Goal: Task Accomplishment & Management: Complete application form

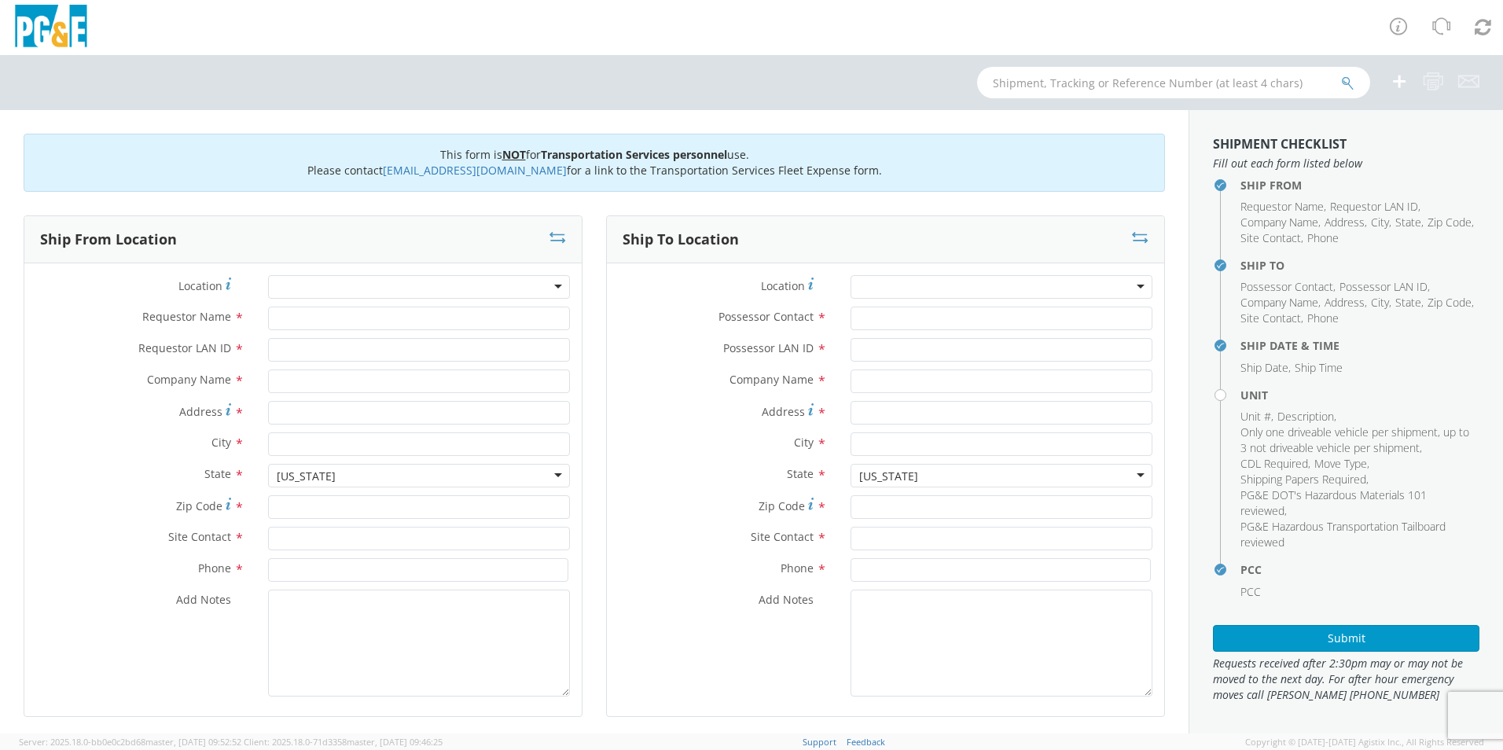
type input "[PERSON_NAME]"
type input "BKP3"
type input "PG&E- [MEDICAL_DATA] Garage"
type input "[STREET_ADDRESS]"
type input "[GEOGRAPHIC_DATA][PERSON_NAME]"
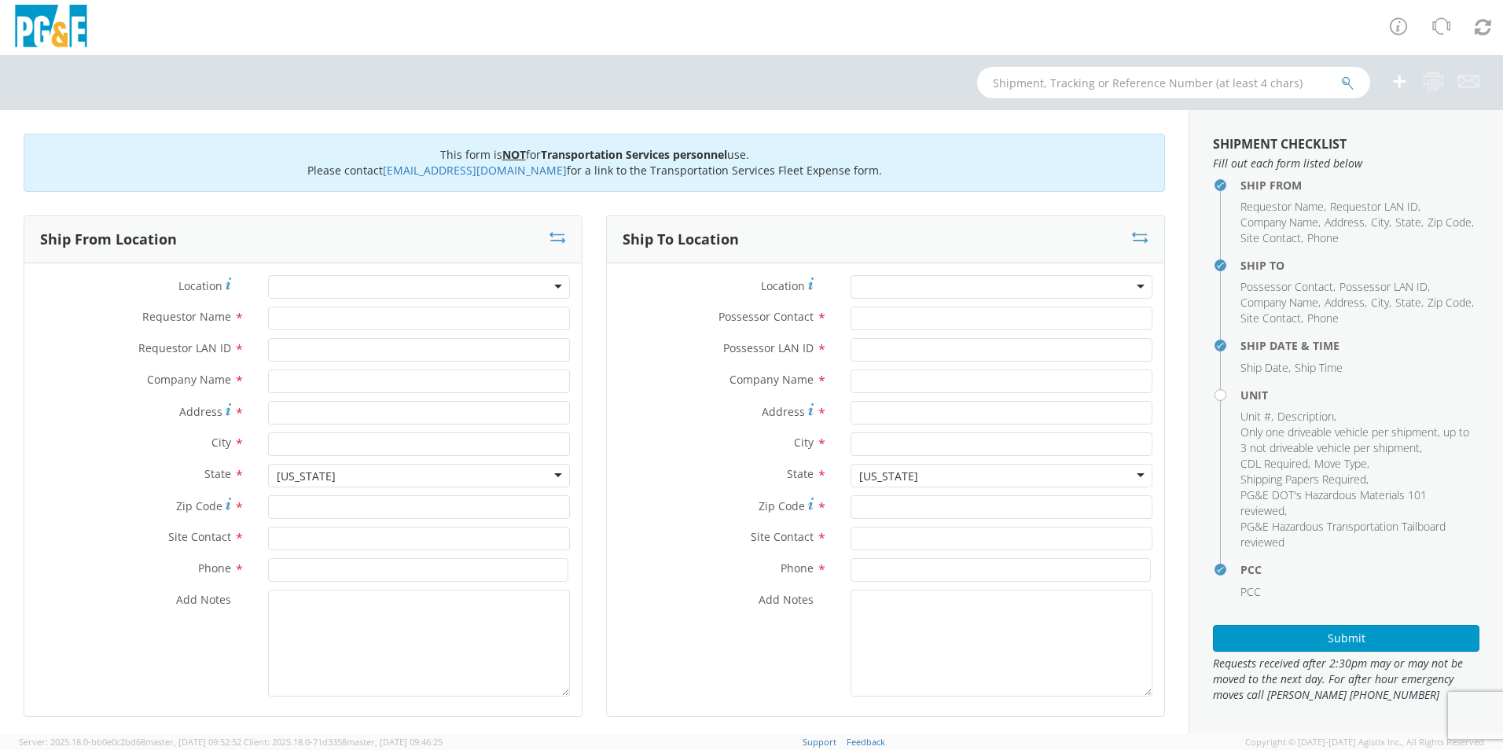
type input "95126"
type input "Garage"
type input "[PHONE_NUMBER]"
type input "[EMAIL_ADDRESS][DOMAIN_NAME]"
type input "BKP3"
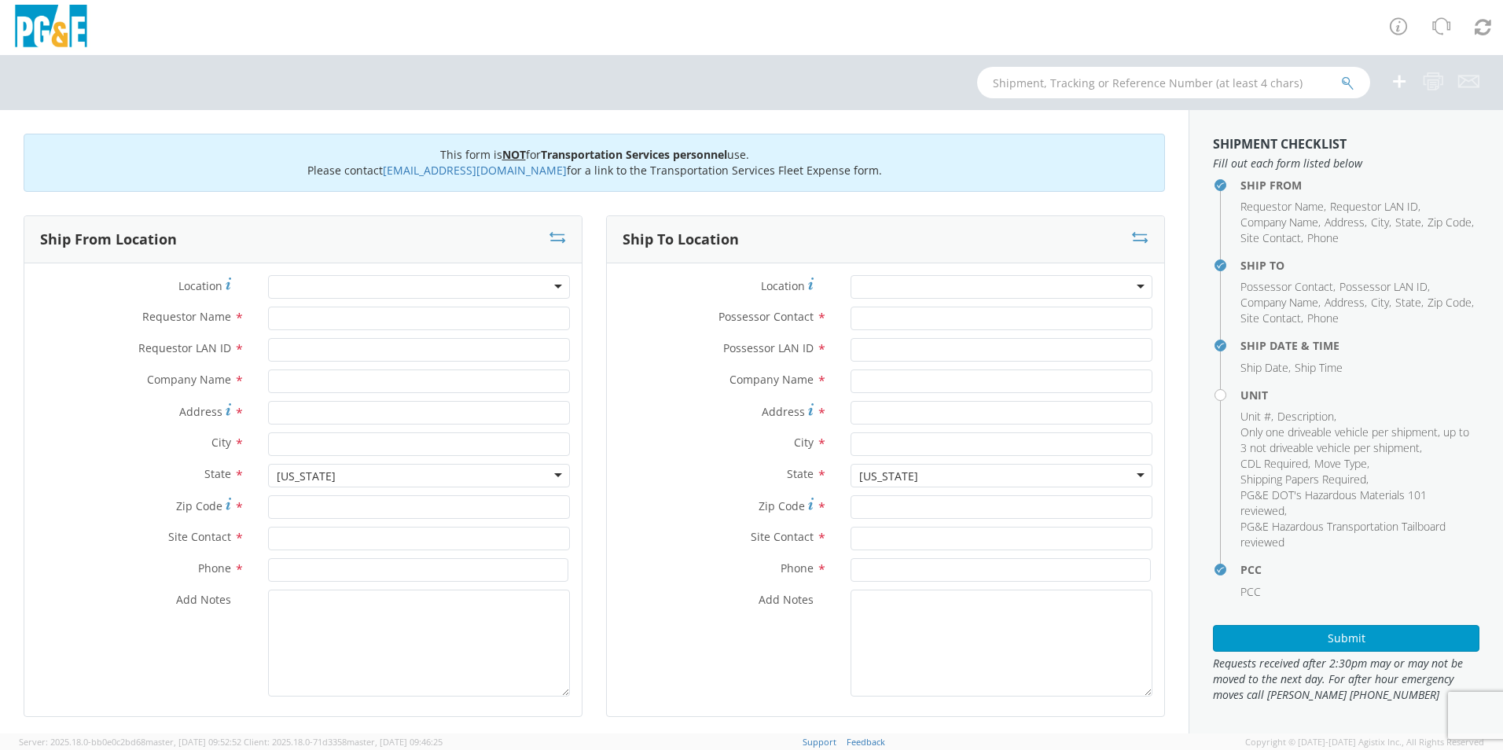
type input "[PERSON_NAME] Auctioneers"
type input "1555B [PERSON_NAME] Dr"
type input "[PERSON_NAME]"
type input "95620"
type input "[PERSON_NAME] Dr - [PERSON_NAME] Sale Line"
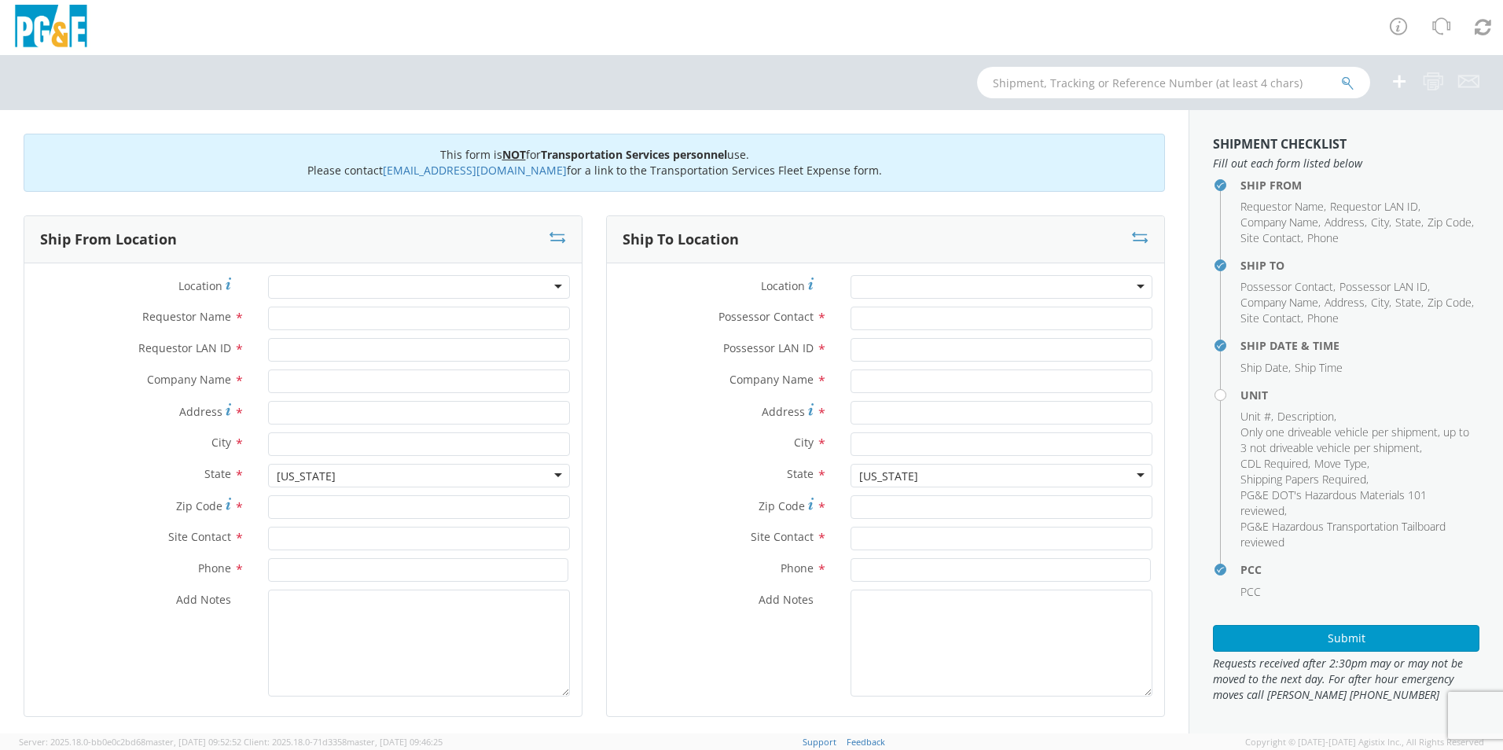
type input "[PHONE_NUMBER]"
type input "[DATE]"
type input "VAN; COMMUNICATION TECH 4X2"
type input "9300"
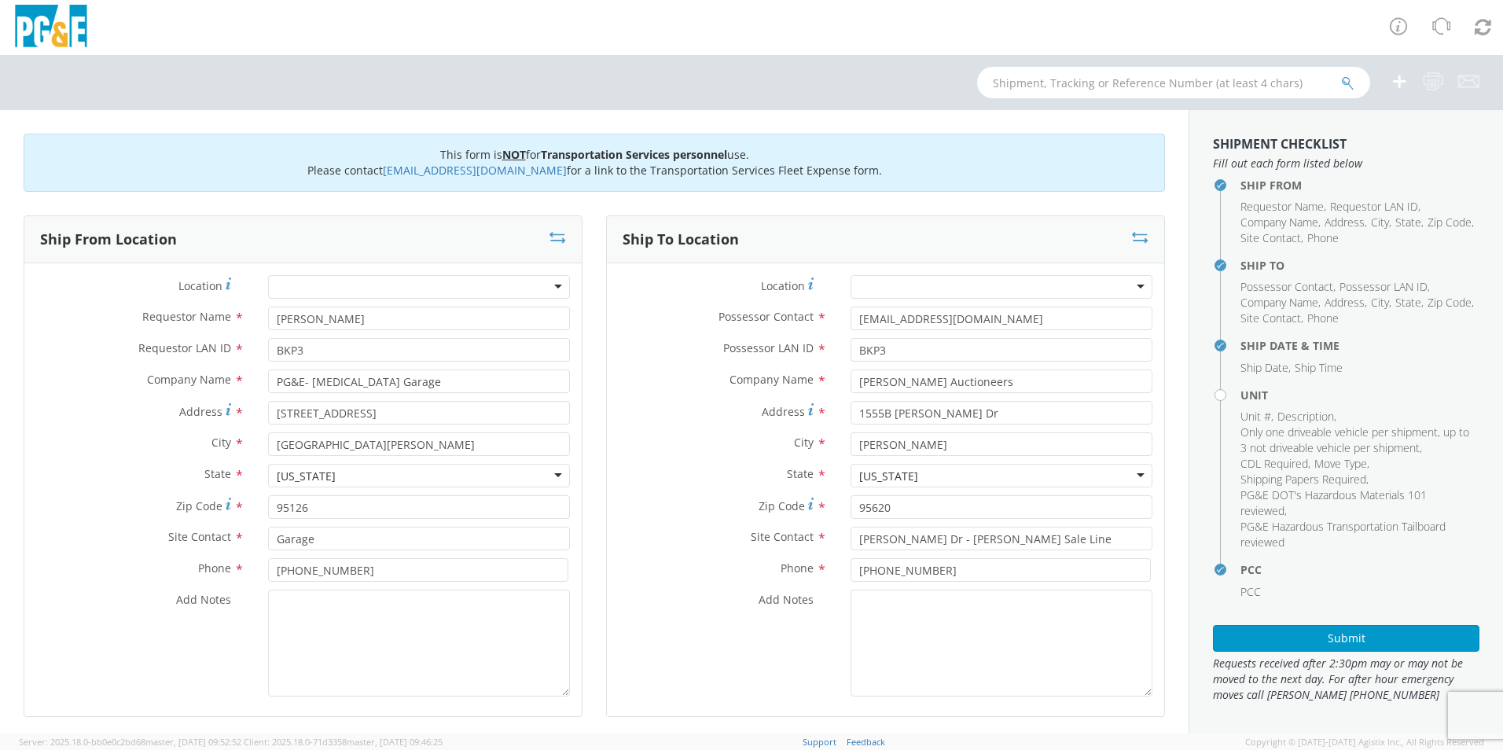
select select "11307"
select select
drag, startPoint x: 978, startPoint y: 384, endPoint x: 836, endPoint y: 387, distance: 142.3
click at [839, 387] on div "[PERSON_NAME] Auctioneers" at bounding box center [1001, 381] width 325 height 24
type input "3"
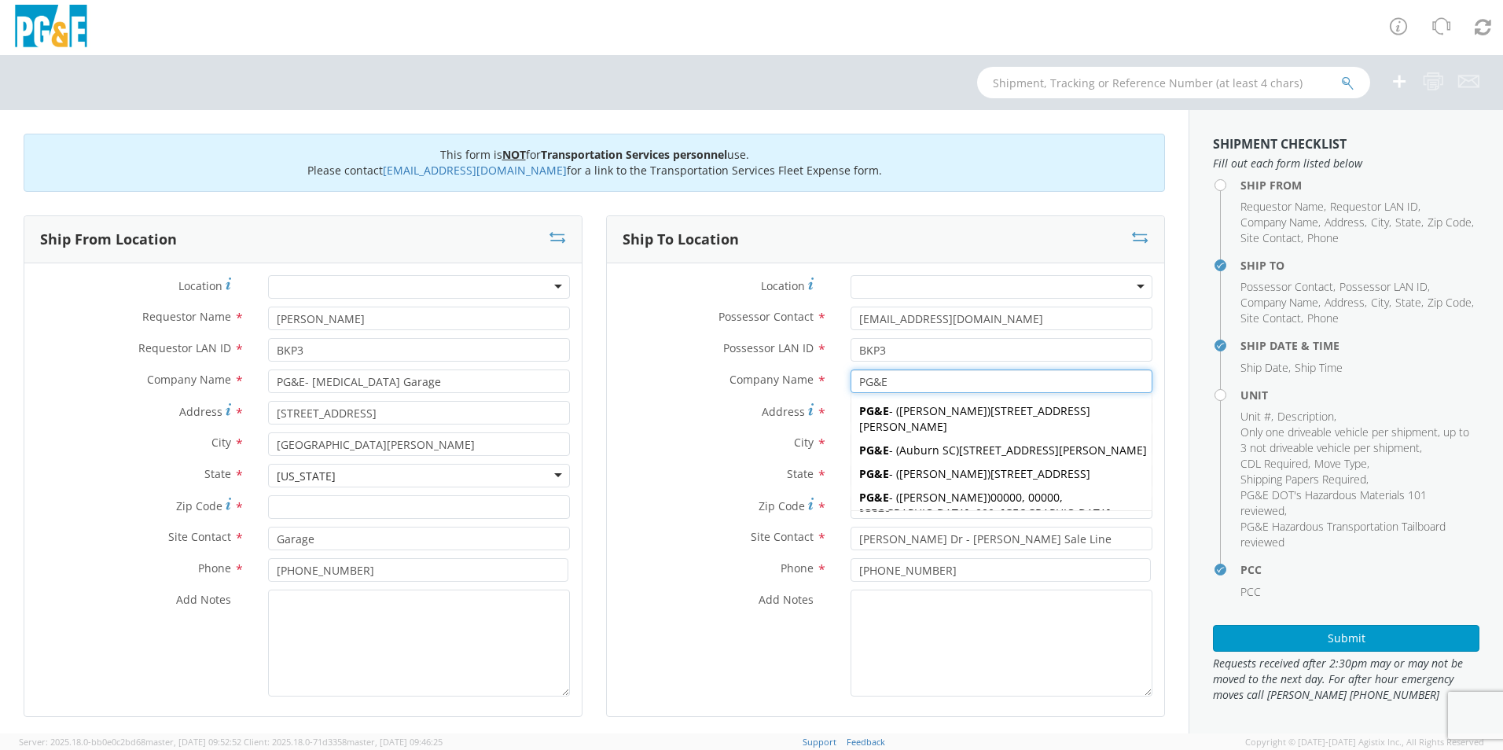
type input "PG&E"
click at [822, 424] on div "Address * [STREET_ADDRESS][PERSON_NAME]" at bounding box center [885, 413] width 557 height 24
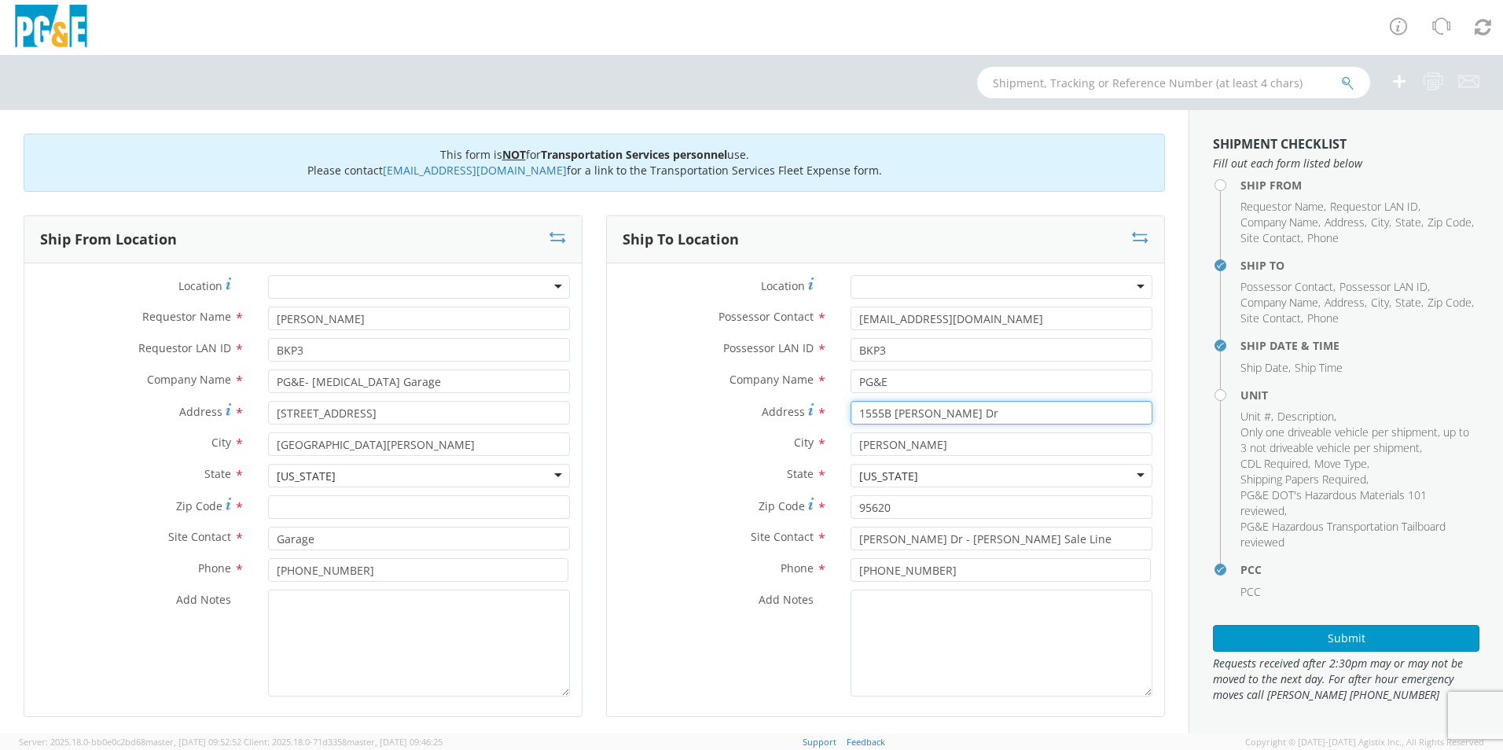
drag, startPoint x: 966, startPoint y: 416, endPoint x: 840, endPoint y: 423, distance: 125.9
click at [840, 423] on div "1555B [PERSON_NAME] Dr" at bounding box center [1001, 413] width 325 height 24
type input "[STREET_ADDRESS]"
drag, startPoint x: 858, startPoint y: 452, endPoint x: 824, endPoint y: 455, distance: 34.7
click at [824, 455] on div "City * [PERSON_NAME]" at bounding box center [885, 444] width 557 height 24
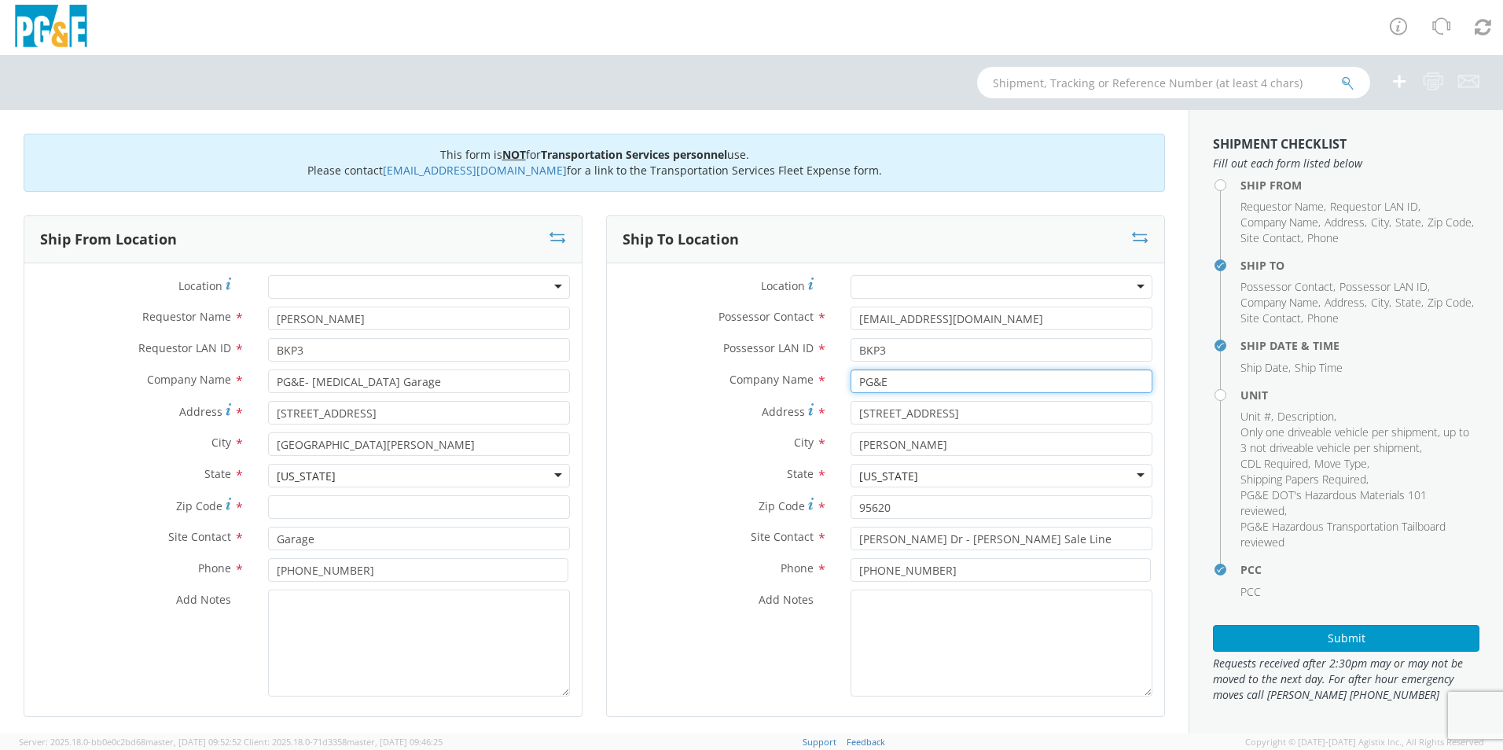
click at [905, 389] on input "PG&E" at bounding box center [1001, 381] width 302 height 24
click at [892, 456] on div "City * [PERSON_NAME]" at bounding box center [885, 447] width 557 height 31
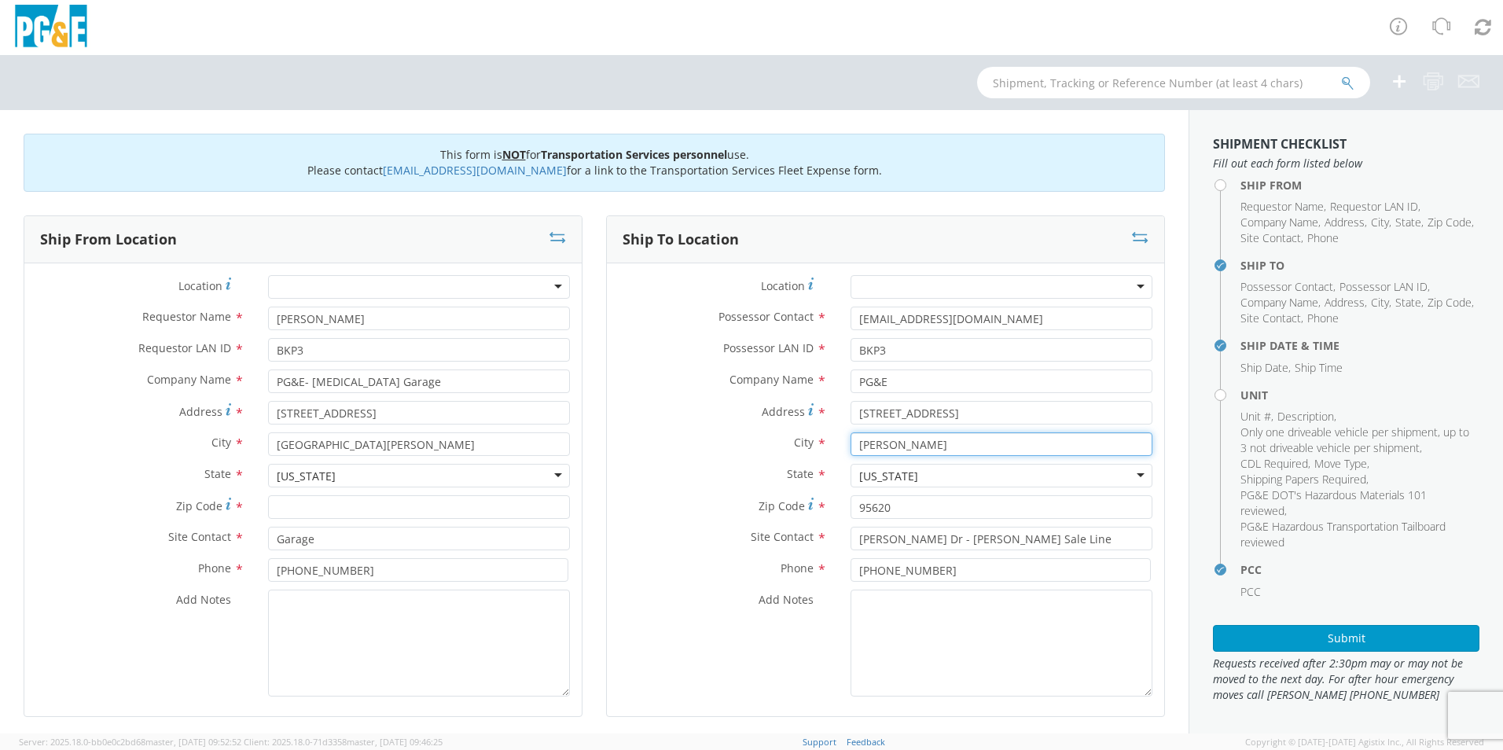
click at [887, 450] on input "[PERSON_NAME]" at bounding box center [1001, 444] width 302 height 24
type input "D"
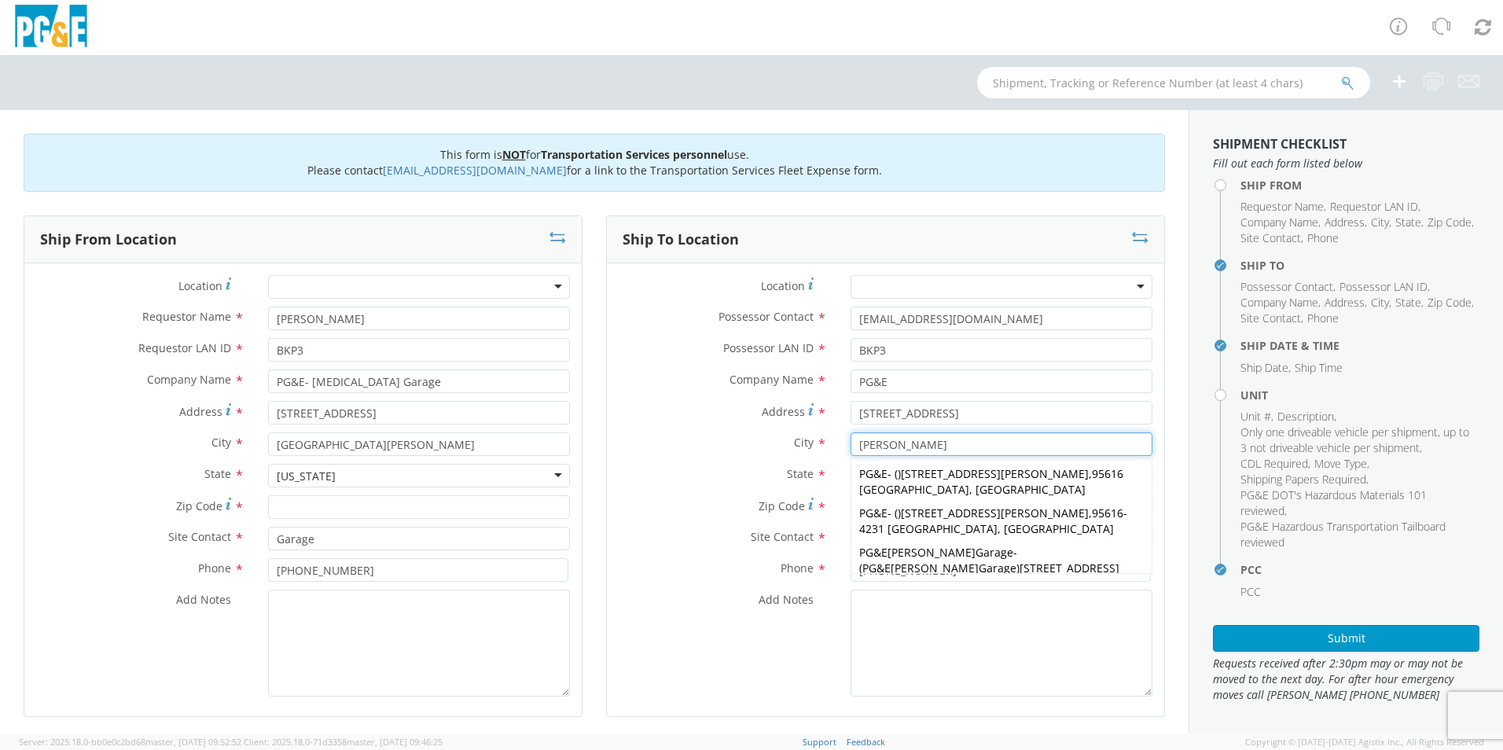
type input "[PERSON_NAME]"
click at [867, 413] on input "[STREET_ADDRESS]" at bounding box center [1001, 413] width 302 height 24
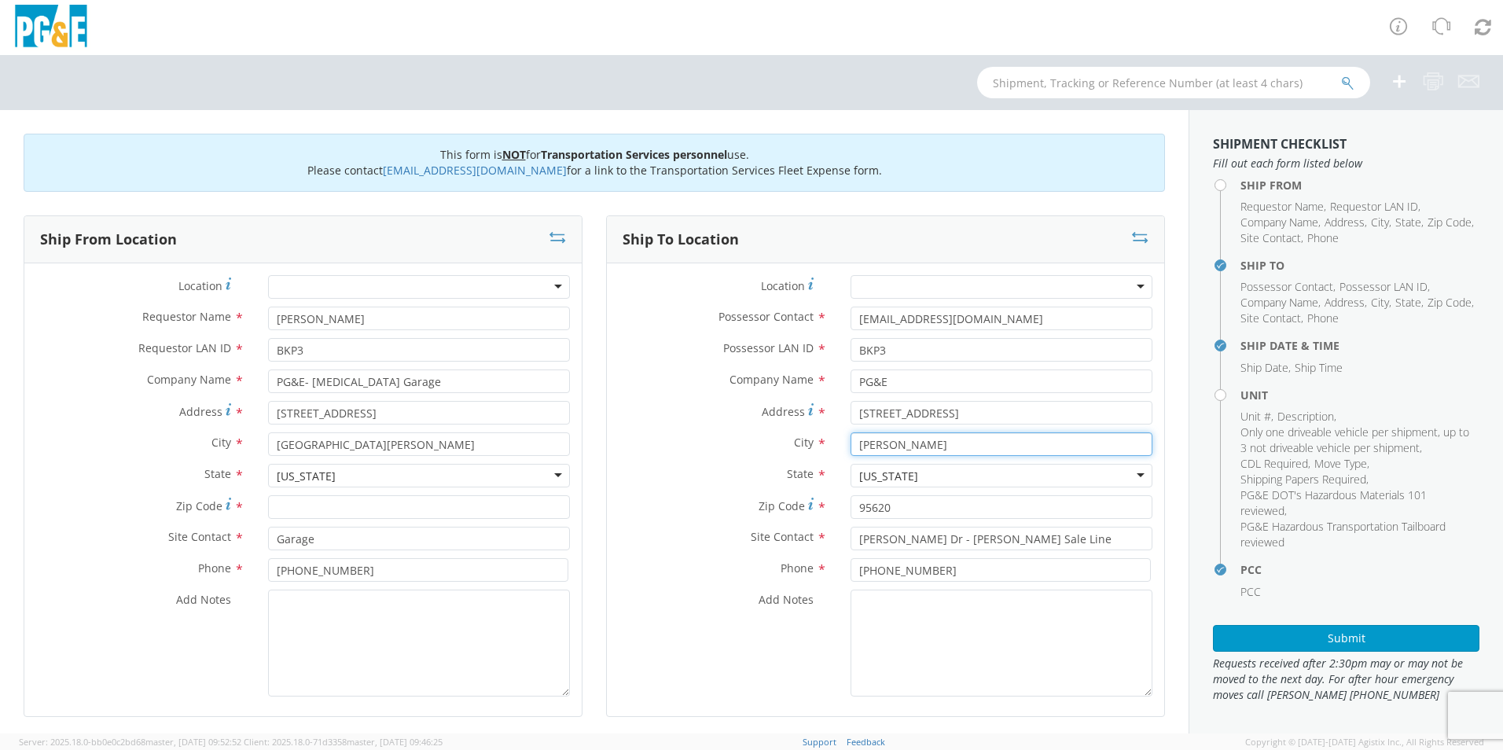
click at [902, 453] on input "[PERSON_NAME]" at bounding box center [1001, 444] width 302 height 24
click at [912, 478] on div "[US_STATE]" at bounding box center [1001, 476] width 302 height 24
click at [917, 414] on input "[STREET_ADDRESS]" at bounding box center [1001, 413] width 302 height 24
type input "3"
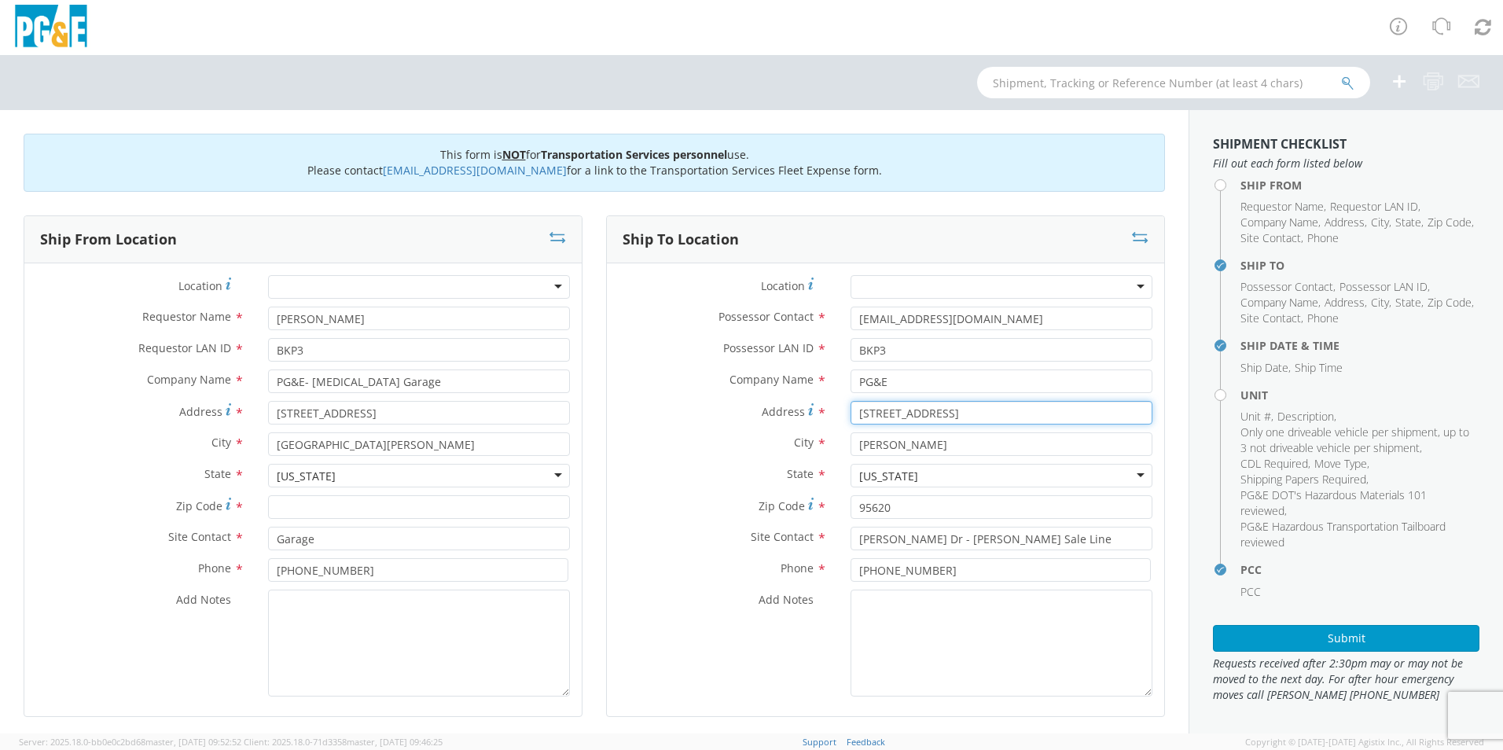
type input "[STREET_ADDRESS]"
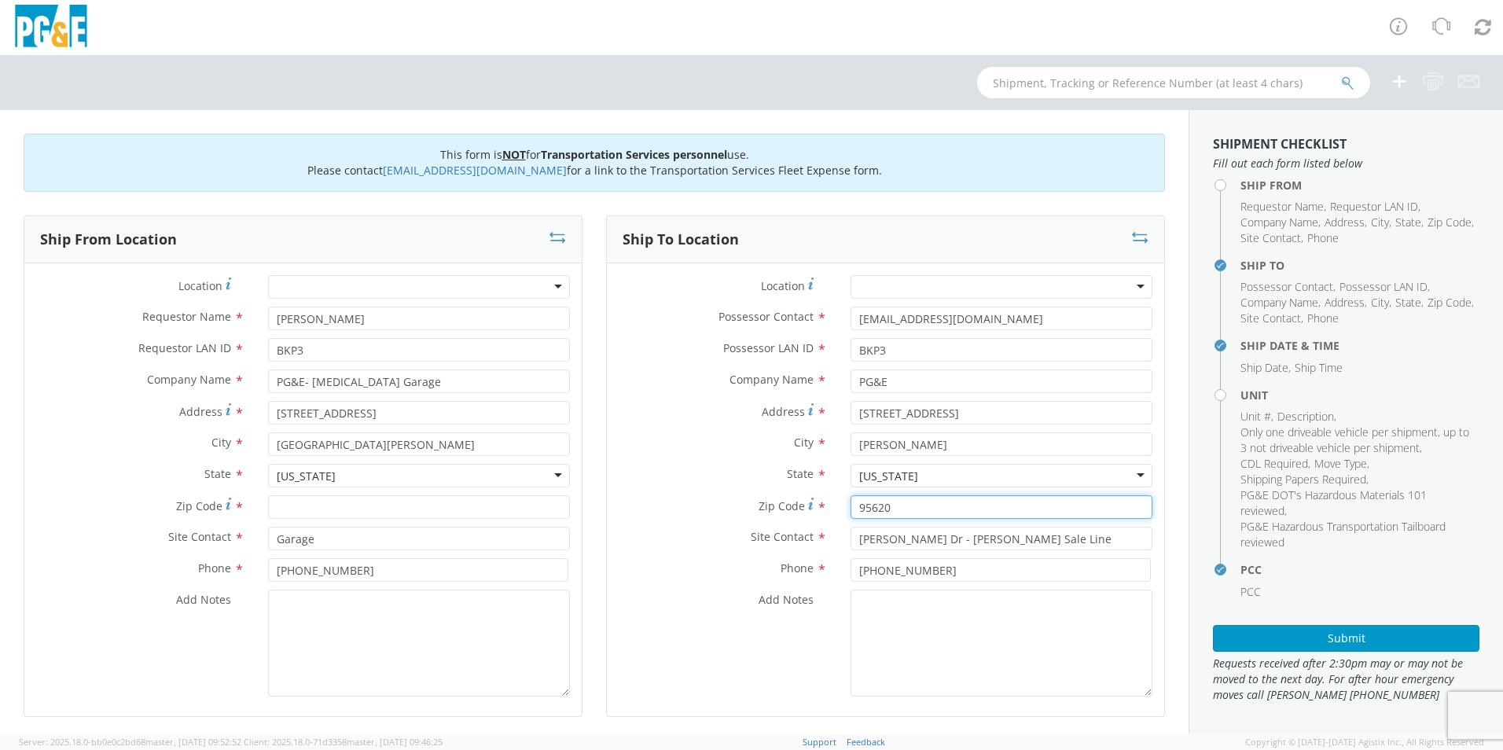
click at [923, 511] on input "95620" at bounding box center [1001, 507] width 302 height 24
type input "95616"
drag, startPoint x: 1031, startPoint y: 538, endPoint x: 846, endPoint y: 552, distance: 185.2
click at [846, 552] on div "Site Contact * [PERSON_NAME] Dr - [PERSON_NAME] Sale Line" at bounding box center [885, 542] width 557 height 31
type input "GARAGE"
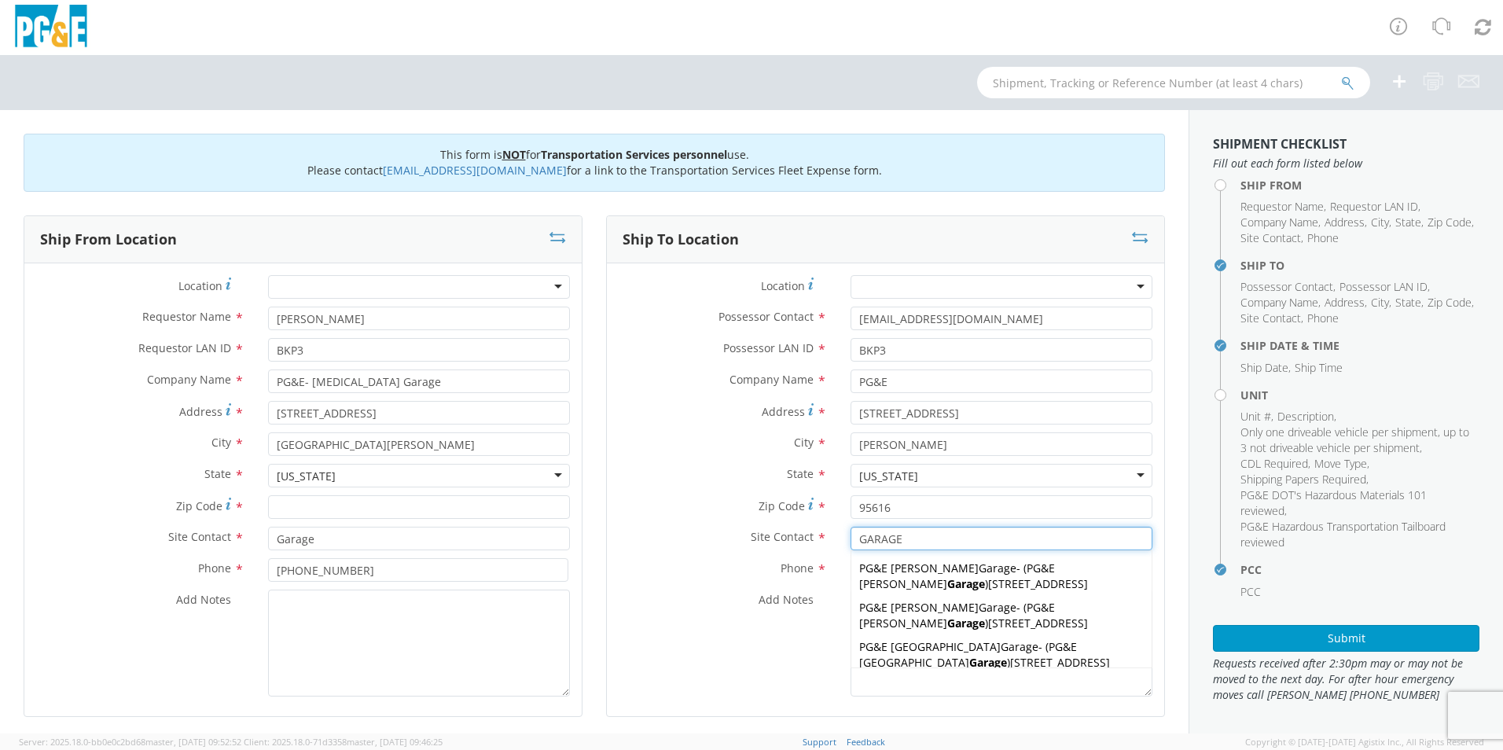
click at [988, 586] on span "[STREET_ADDRESS]" at bounding box center [1038, 583] width 100 height 15
type input "PG&E [PERSON_NAME] Garage"
type input "[STREET_ADDRESS]"
type input "[PERSON_NAME]"
type input "PG&E [PERSON_NAME] Garage"
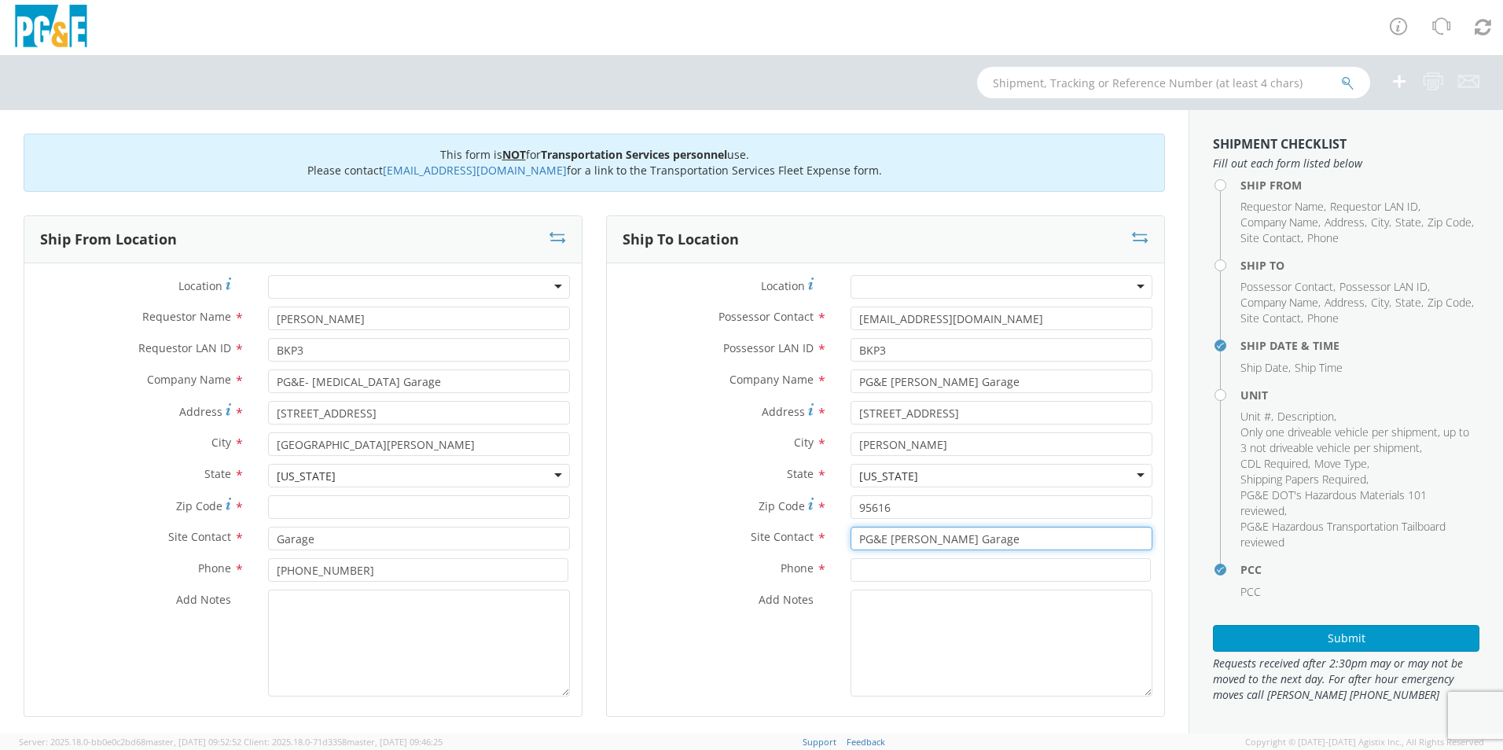
type input "PG&E [PERSON_NAME] Garage"
click at [898, 572] on input at bounding box center [1000, 570] width 300 height 24
click at [879, 571] on input at bounding box center [1000, 570] width 300 height 24
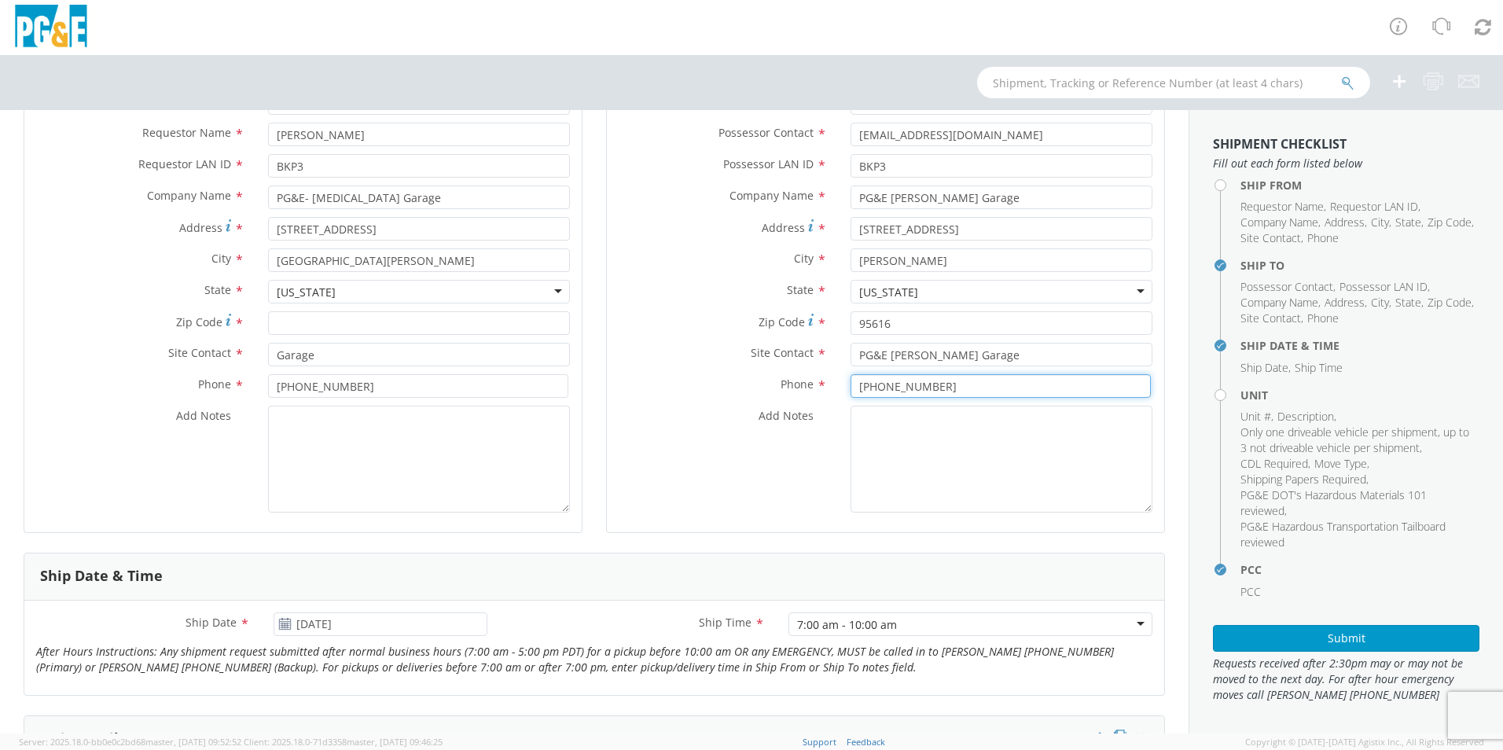
scroll to position [157, 0]
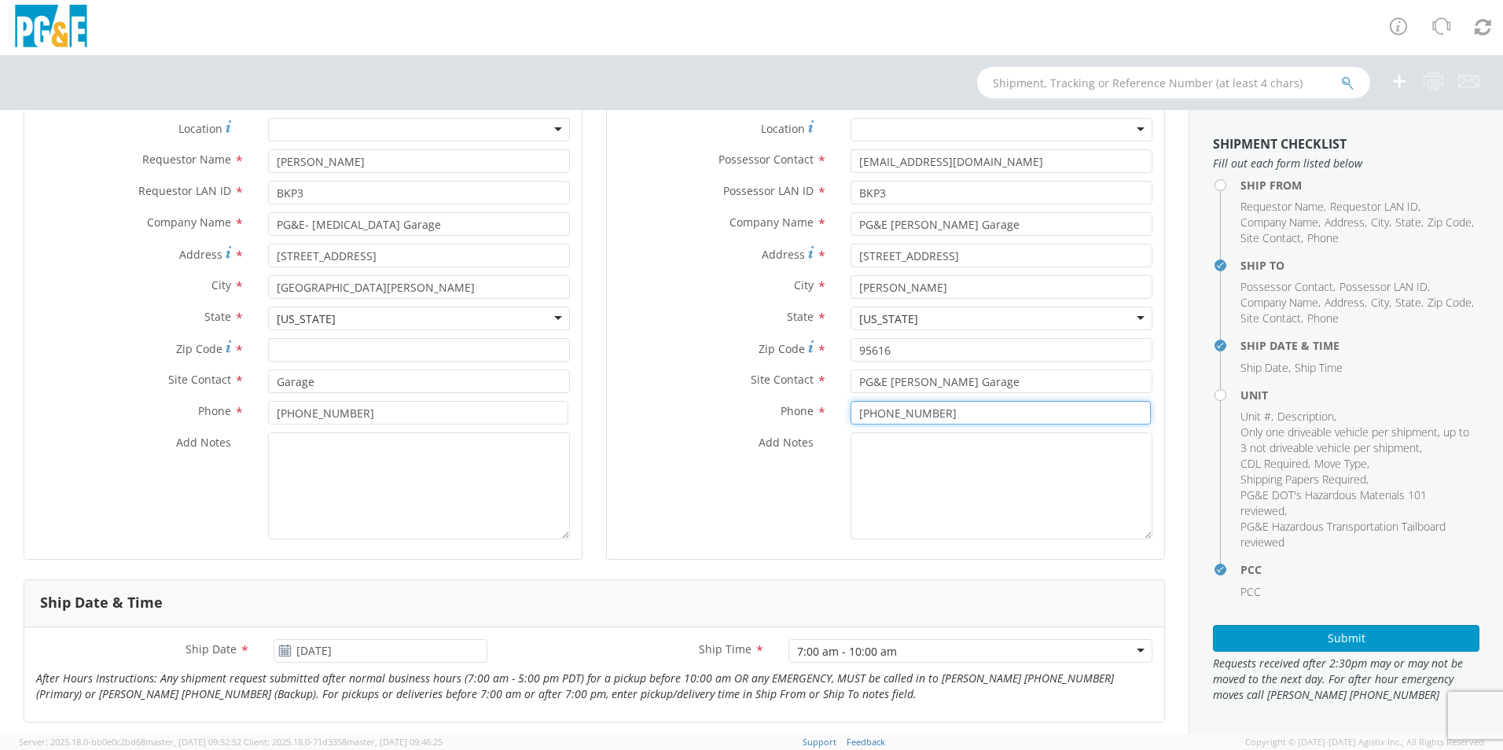
type input "[PHONE_NUMBER]"
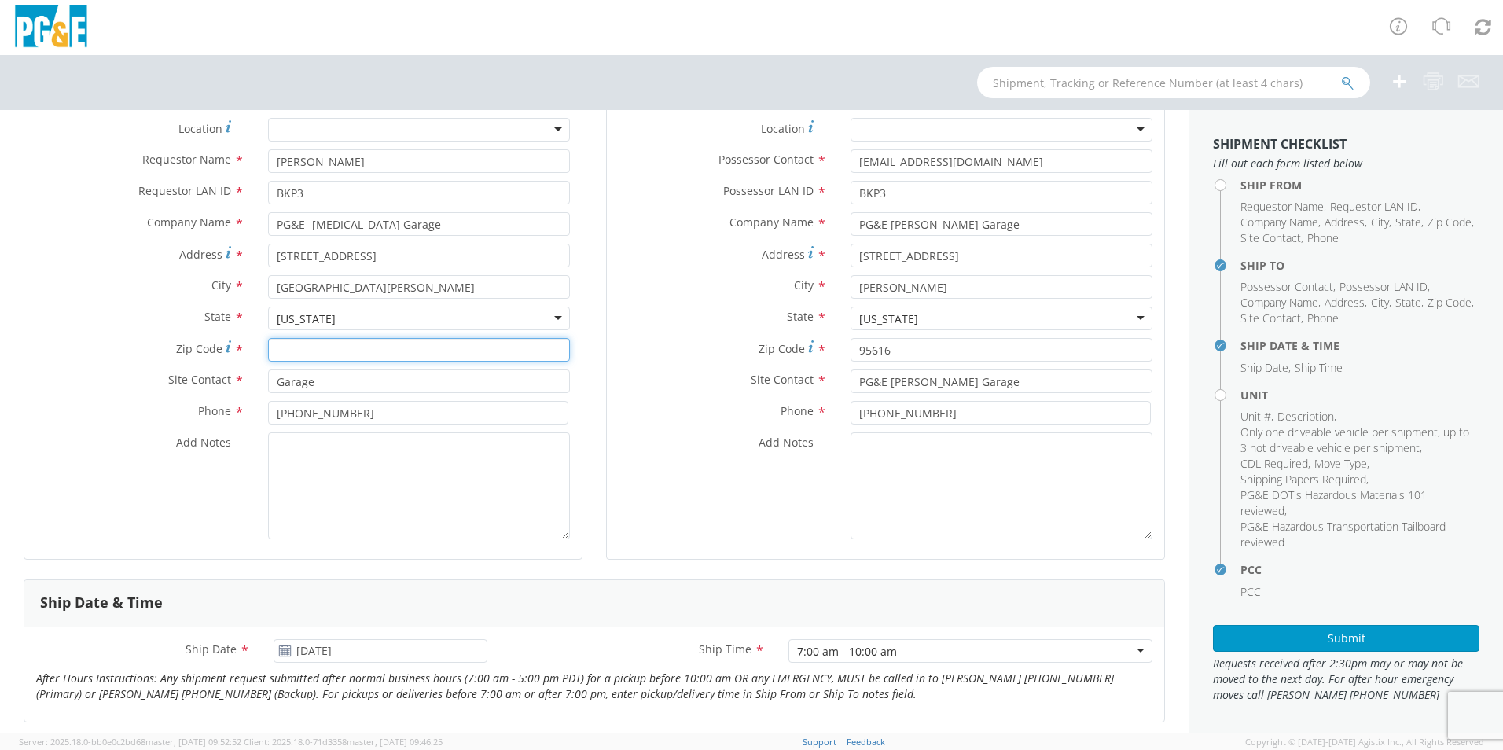
click at [318, 347] on input "Zip Code *" at bounding box center [419, 350] width 302 height 24
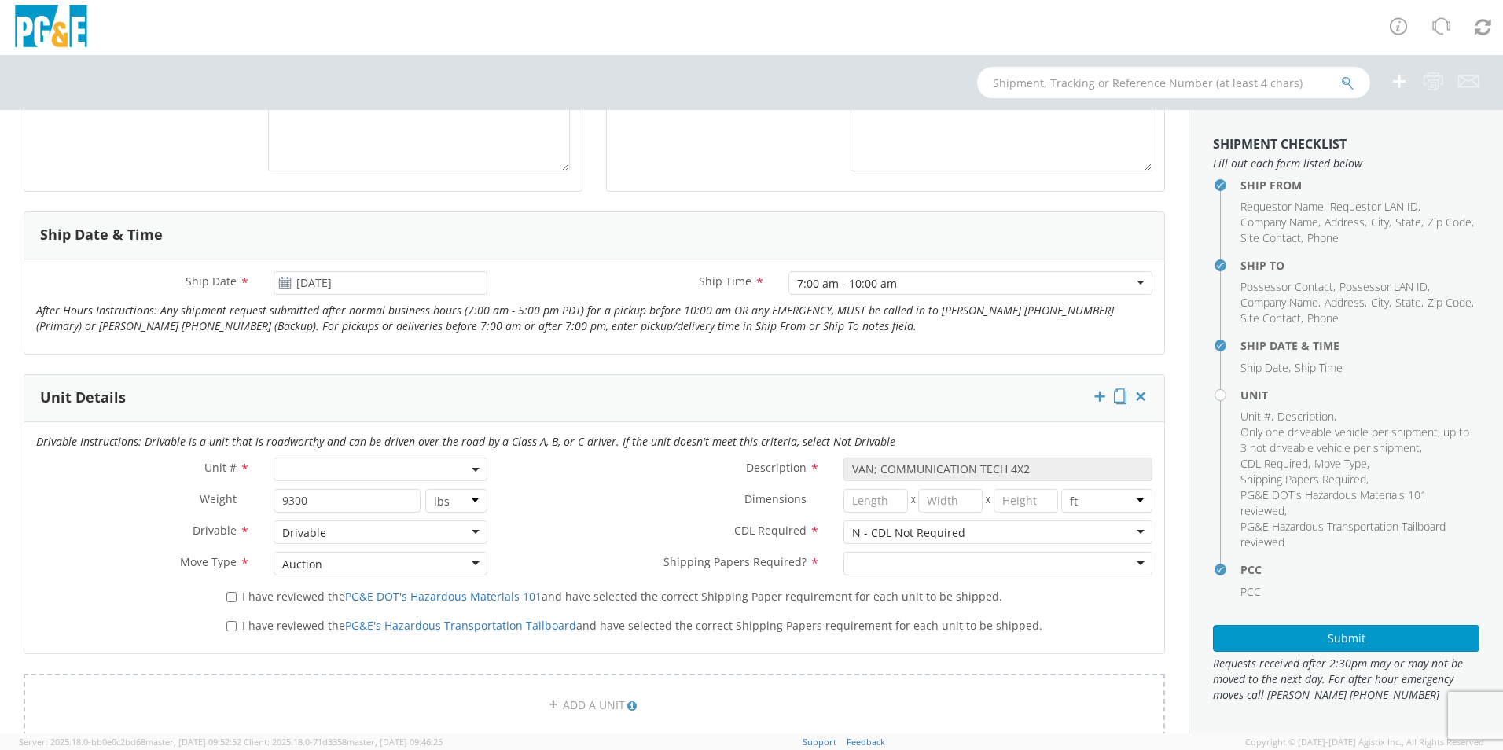
scroll to position [550, 0]
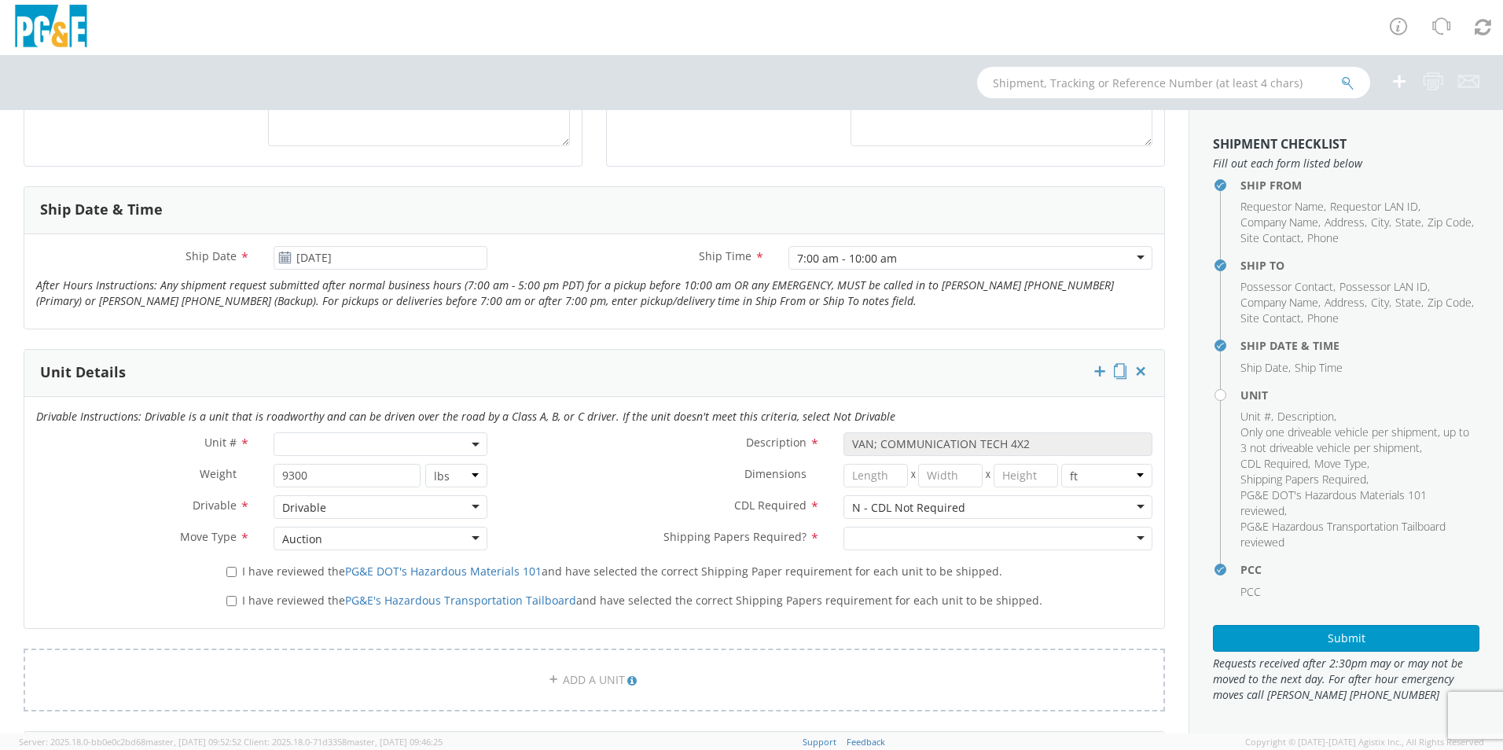
type input "95126"
click at [395, 446] on span at bounding box center [381, 444] width 214 height 24
click at [346, 468] on input "search" at bounding box center [379, 470] width 204 height 24
type input "B30937"
type input "TRUCK; GAS SERVICE 3/4T 4X2"
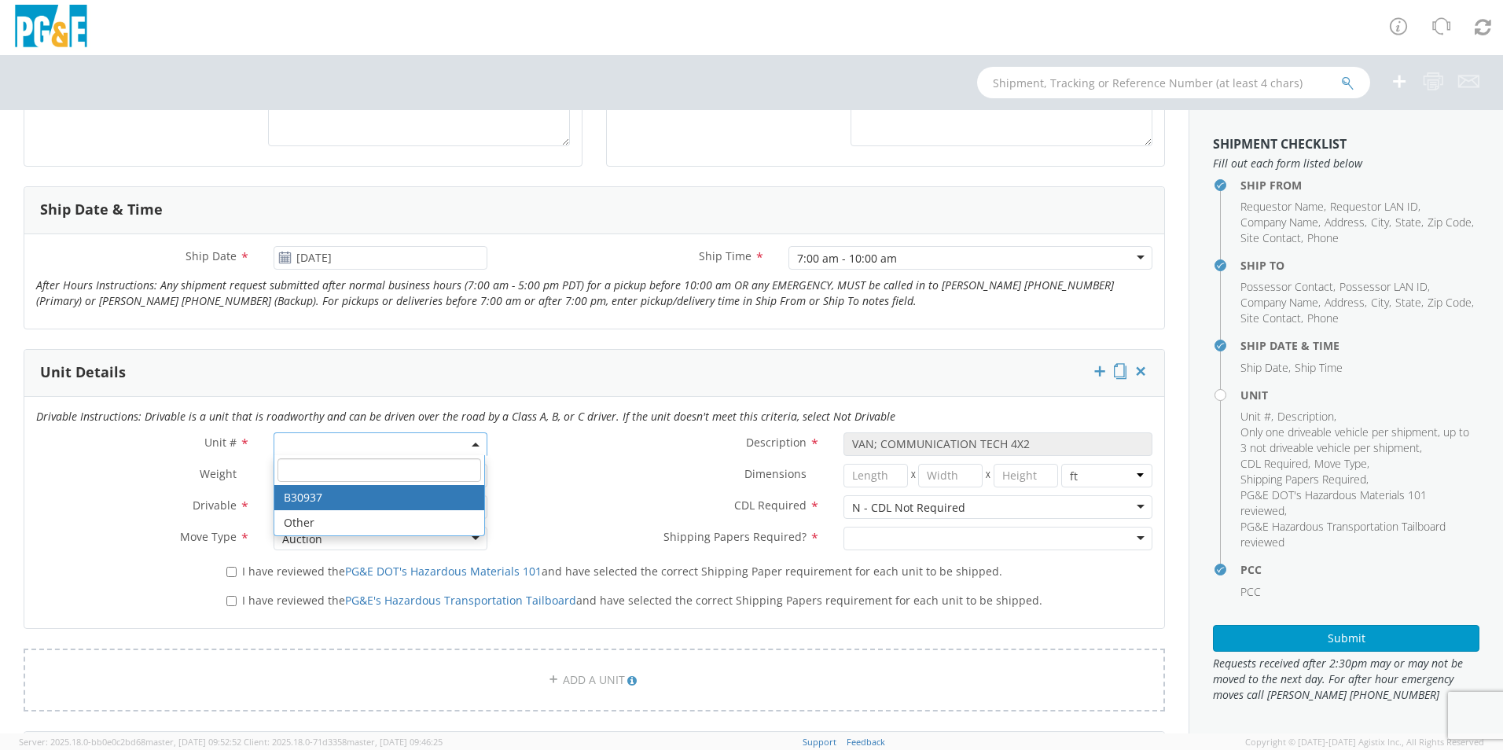
type input "10000"
select select "B30937"
click at [233, 572] on input "I have reviewed the PG&E DOT's Hazardous Materials 101 and have selected the co…" at bounding box center [231, 572] width 10 height 10
checkbox input "true"
click at [234, 600] on input "I have reviewed the PG&E's Hazardous Transportation Tailboard and have selected…" at bounding box center [231, 601] width 10 height 10
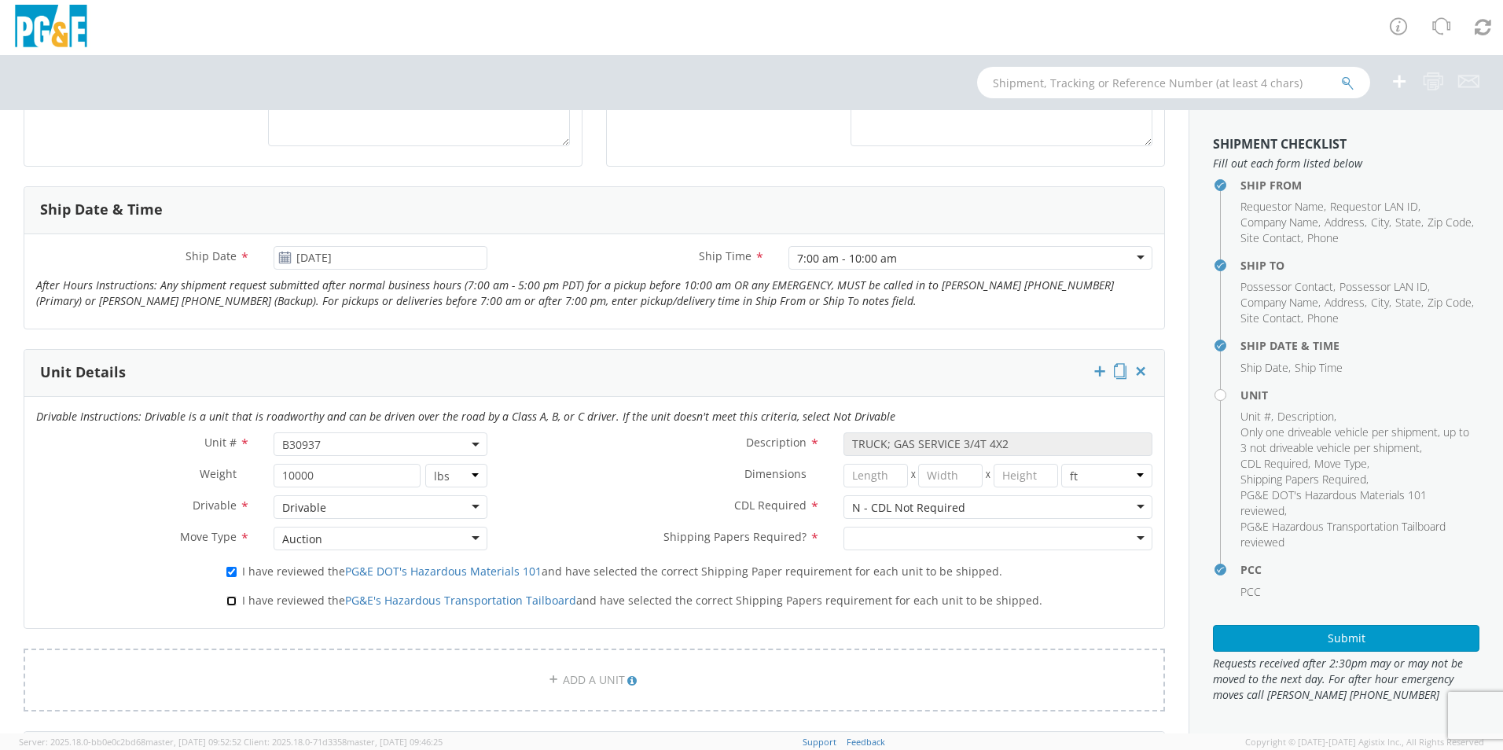
checkbox input "true"
click at [465, 541] on div "Auction" at bounding box center [381, 539] width 214 height 24
click at [454, 511] on div "Drivable" at bounding box center [381, 507] width 214 height 24
click at [1059, 534] on div at bounding box center [997, 539] width 309 height 24
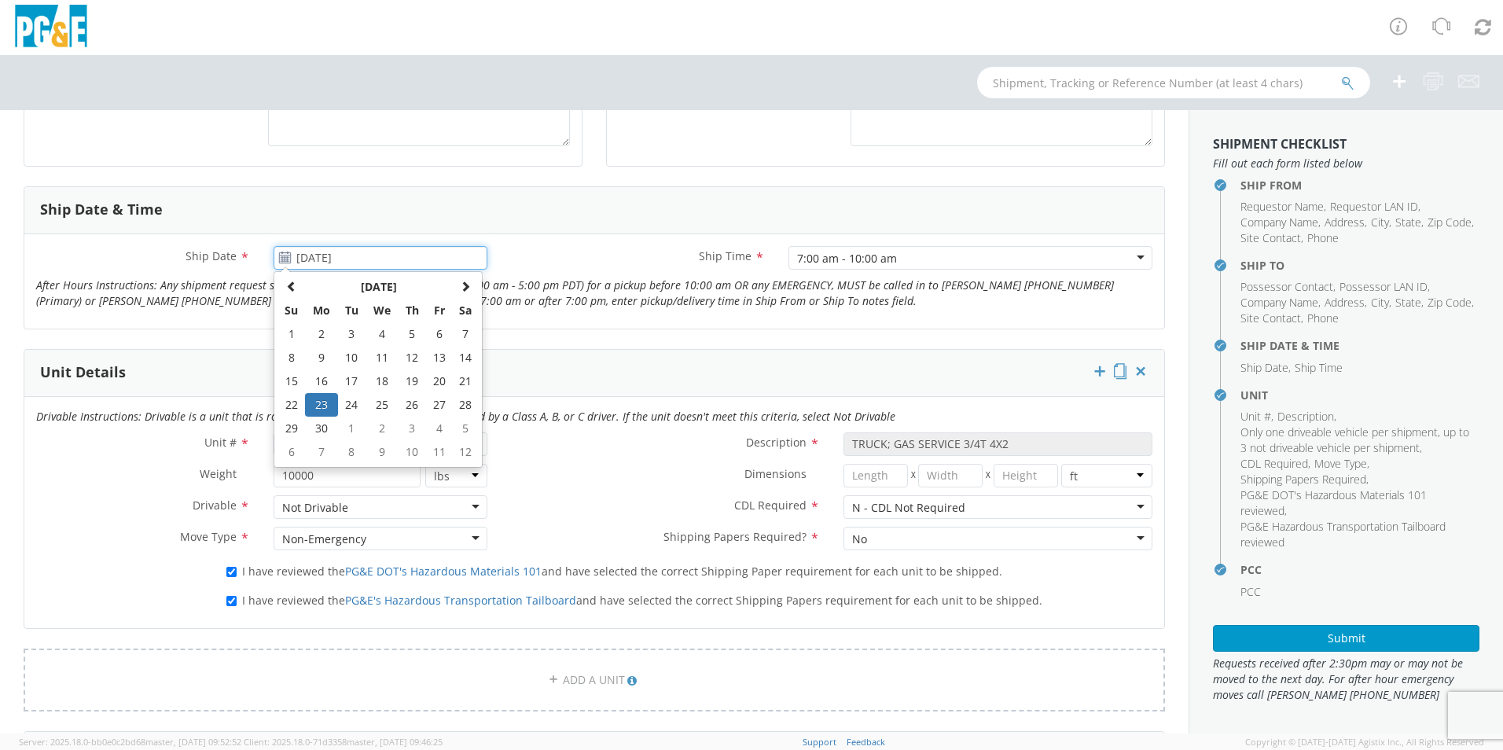
click at [357, 258] on input "[DATE]" at bounding box center [381, 258] width 214 height 24
click at [304, 257] on input "[DATE]" at bounding box center [381, 258] width 214 height 24
click at [326, 258] on input "[DATE]" at bounding box center [381, 258] width 214 height 24
click at [321, 259] on input "[DATE]" at bounding box center [381, 258] width 214 height 24
type input "[DATE]"
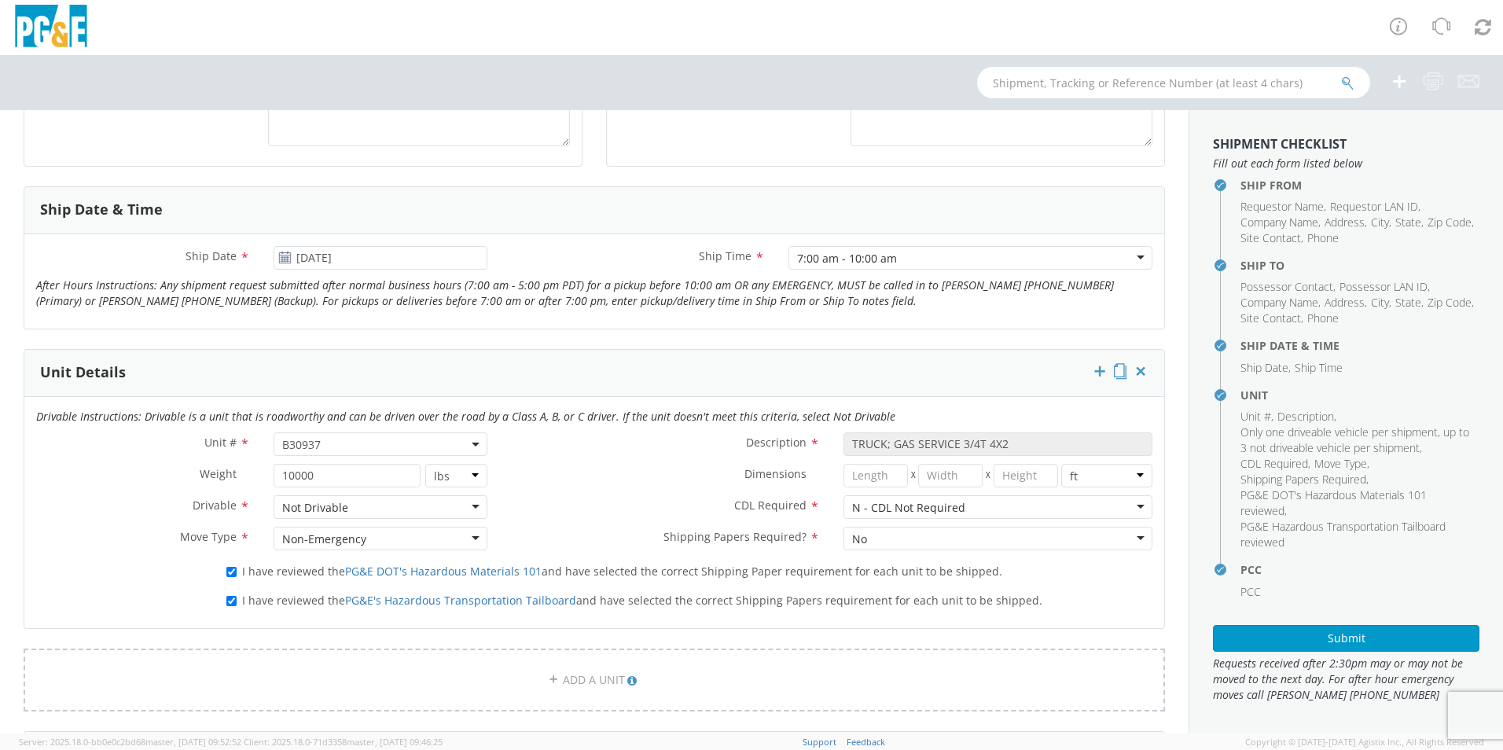
click at [505, 251] on label "Ship Time *" at bounding box center [637, 256] width 277 height 20
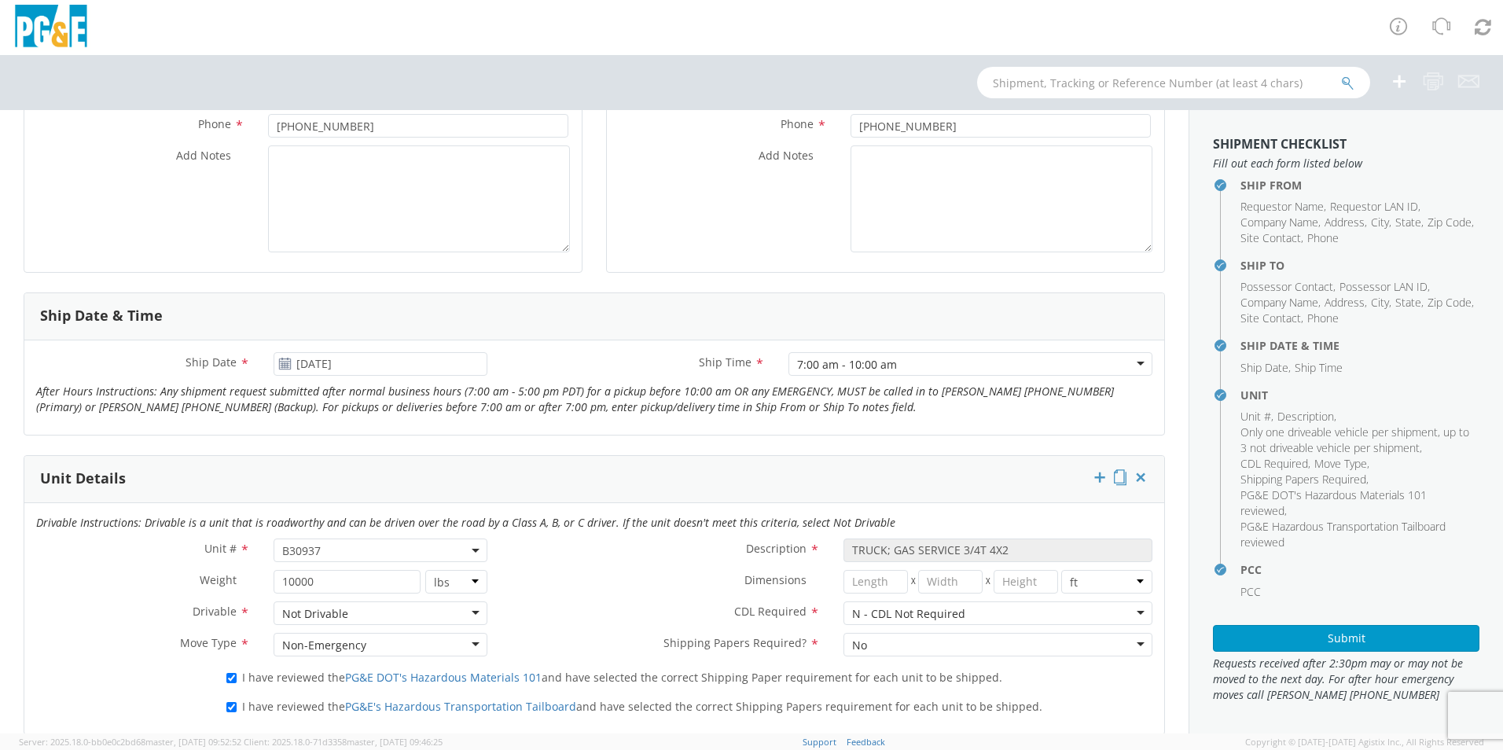
scroll to position [472, 0]
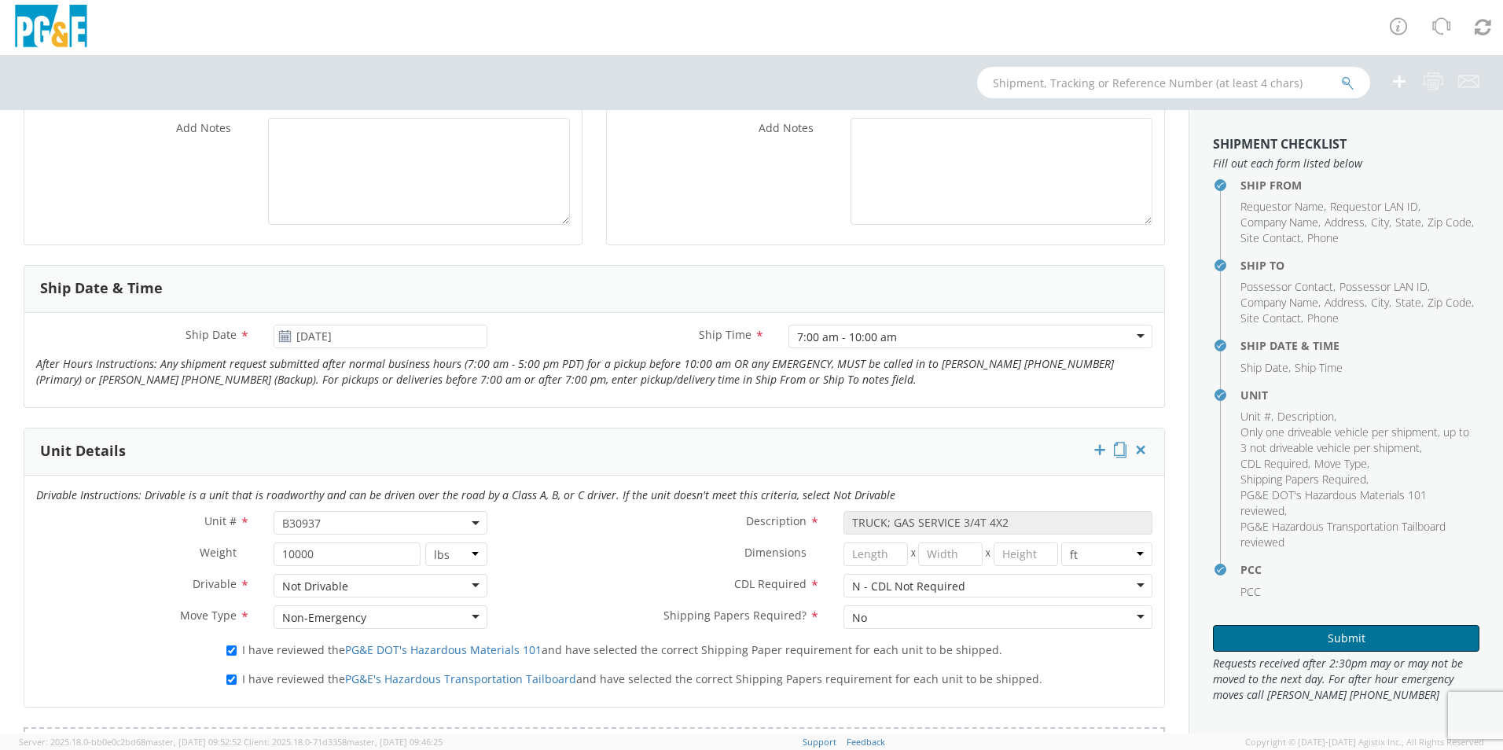
click at [1261, 633] on button "Submit" at bounding box center [1346, 638] width 266 height 27
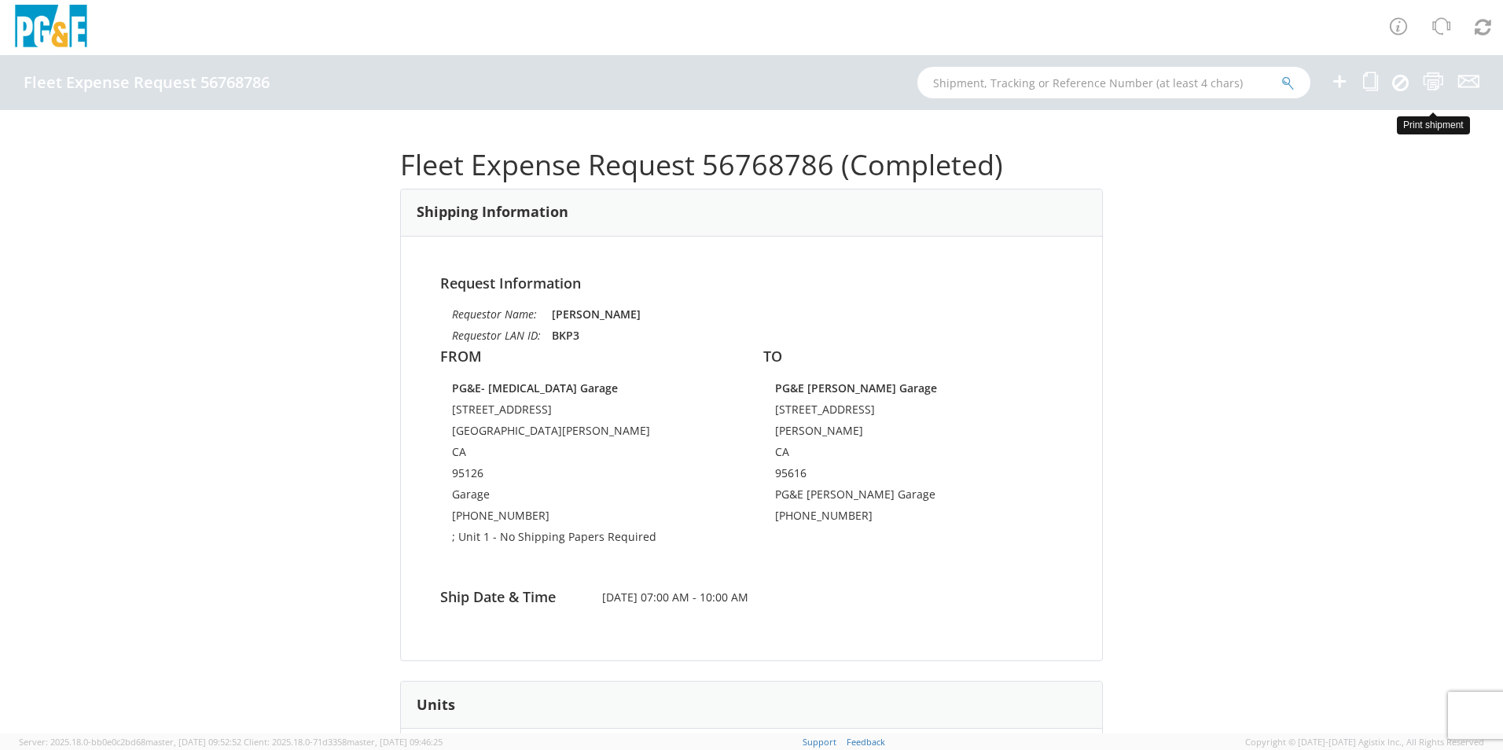
click at [1424, 83] on icon at bounding box center [1433, 82] width 21 height 20
